Goal: Task Accomplishment & Management: Manage account settings

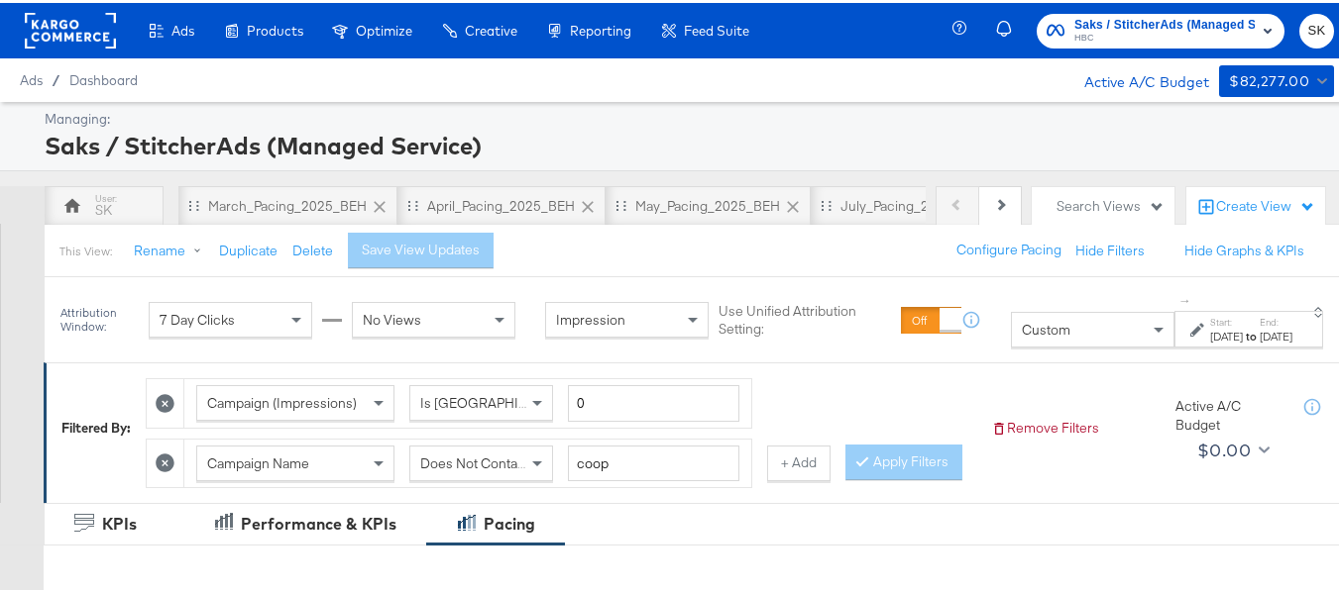
click at [1307, 30] on span "SK" at bounding box center [1316, 28] width 19 height 23
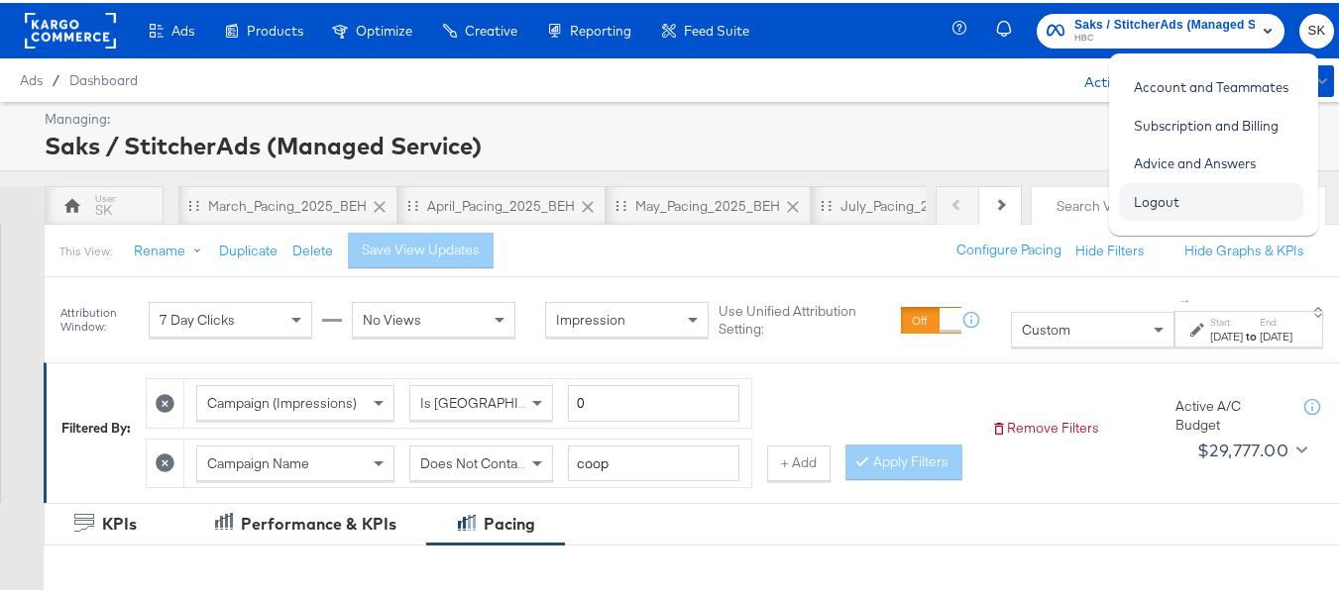
click at [1179, 199] on link "Logout" at bounding box center [1156, 199] width 75 height 36
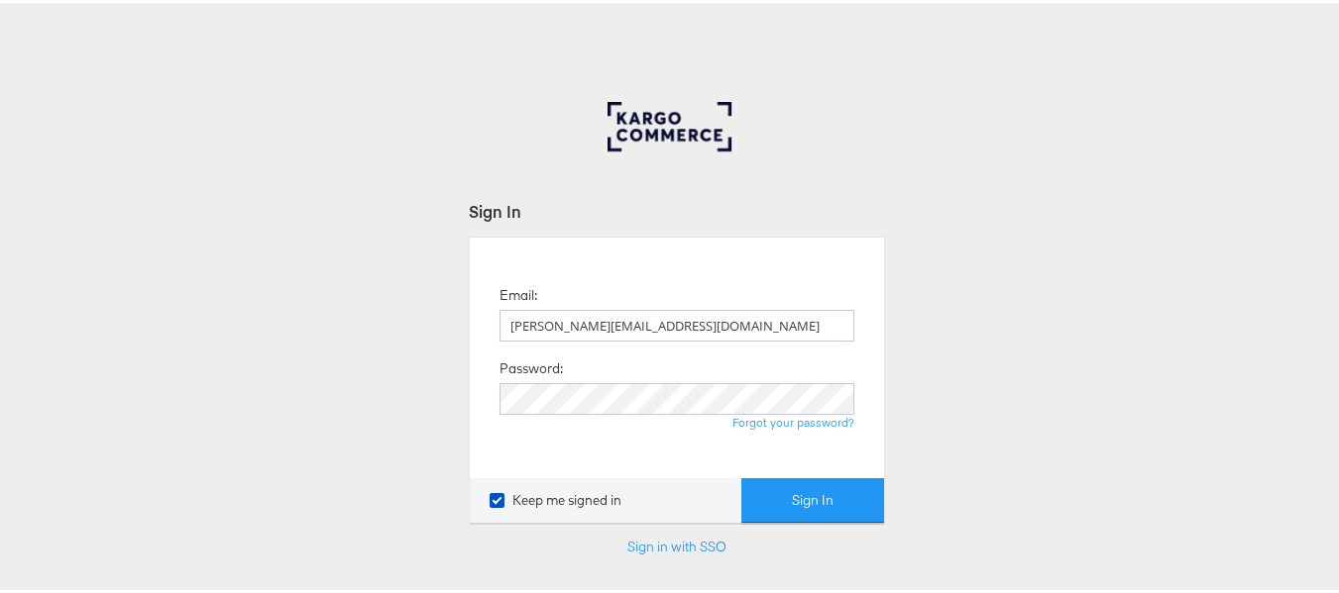
click at [816, 530] on form "Sign In Email: [PERSON_NAME][EMAIL_ADDRESS][DOMAIN_NAME] Password: Forgot your …" at bounding box center [677, 404] width 416 height 414
click at [816, 509] on button "Sign In" at bounding box center [812, 498] width 143 height 45
